Goal: Entertainment & Leisure: Consume media (video, audio)

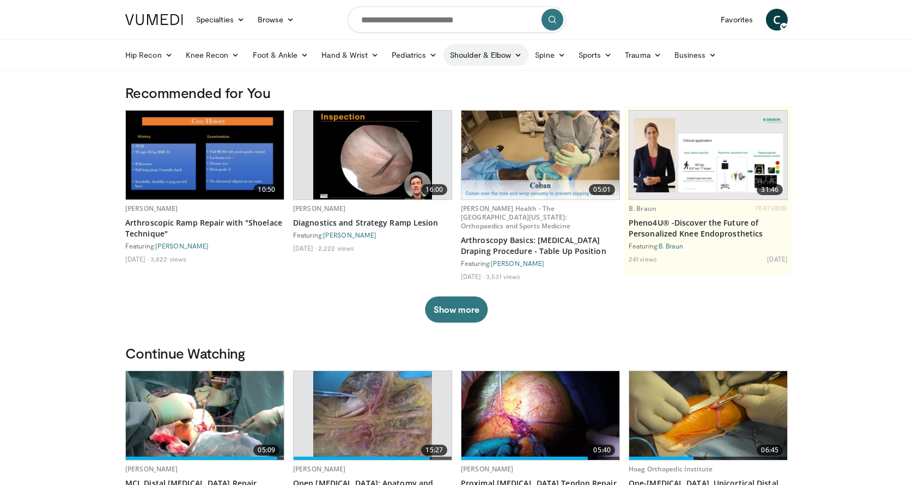
click at [516, 56] on icon at bounding box center [518, 55] width 8 height 8
click at [428, 100] on link "Shoulder" at bounding box center [464, 97] width 130 height 17
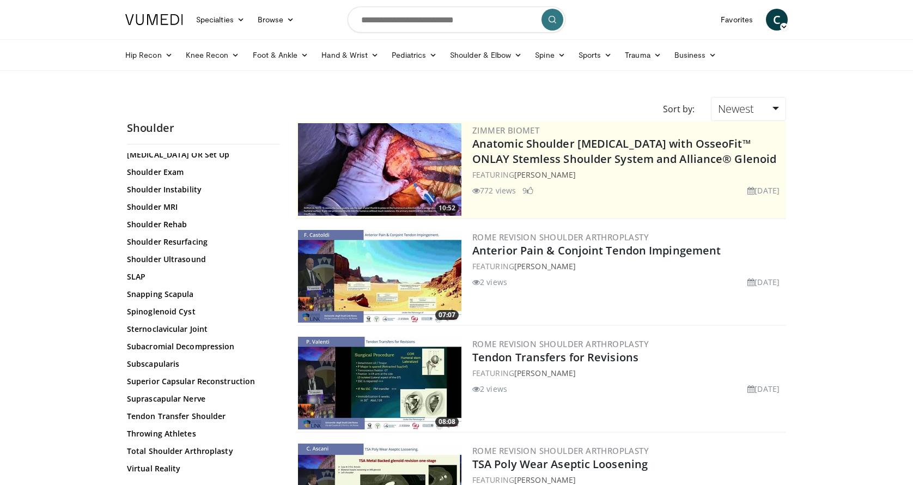
scroll to position [1100, 0]
click at [199, 453] on link "Total Shoulder Arthroplasty" at bounding box center [200, 450] width 147 height 11
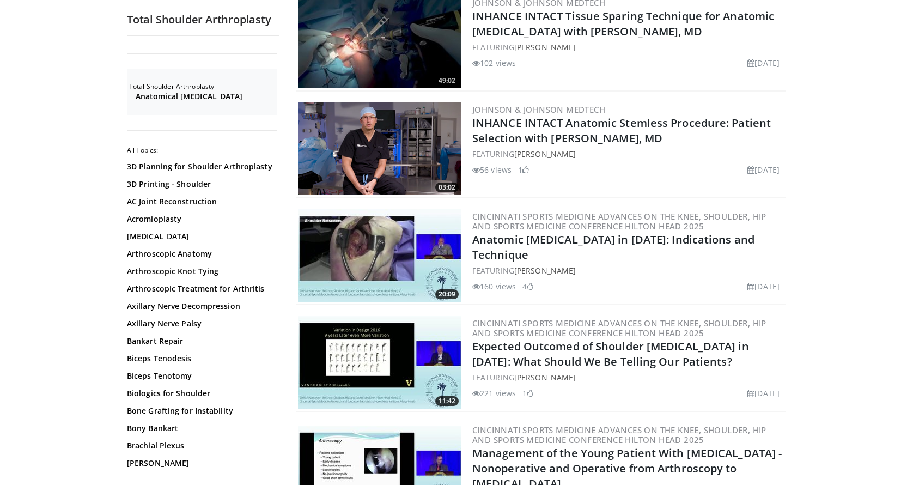
scroll to position [1537, 0]
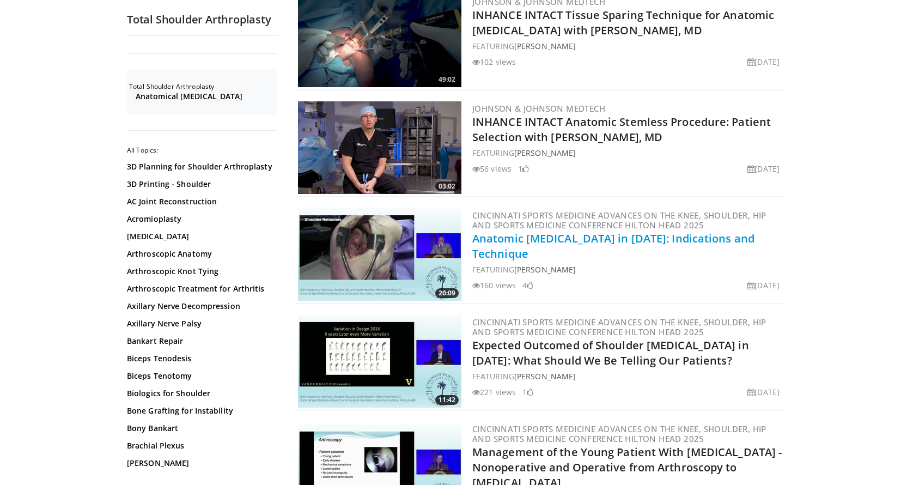
click at [535, 233] on link "Anatomic Total Shoulder Arthroplasty in 2025: Indications and Technique" at bounding box center [613, 246] width 282 height 30
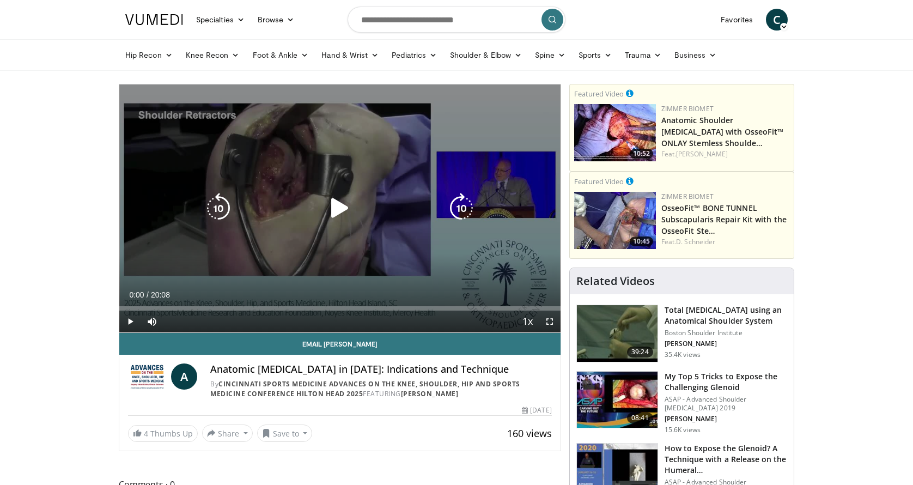
click at [339, 207] on icon "Video Player" at bounding box center [340, 208] width 30 height 30
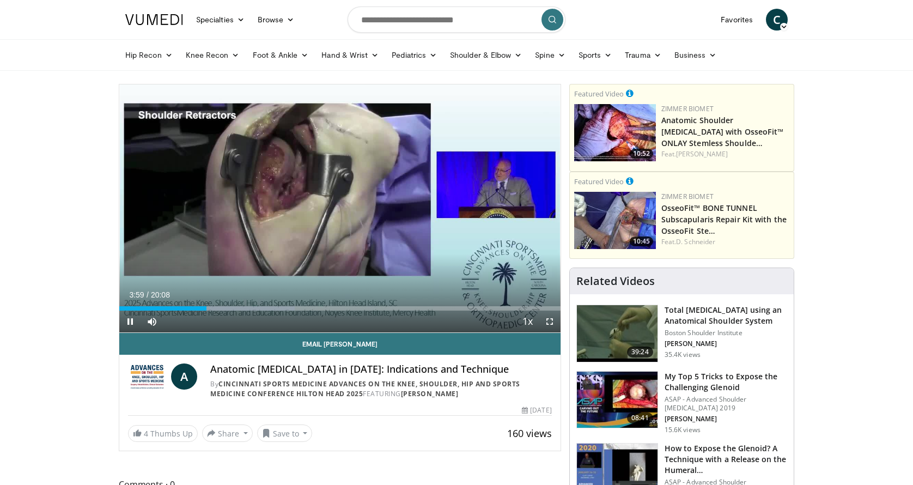
click at [130, 321] on span "Video Player" at bounding box center [130, 321] width 22 height 22
